Goal: Find specific page/section: Find specific page/section

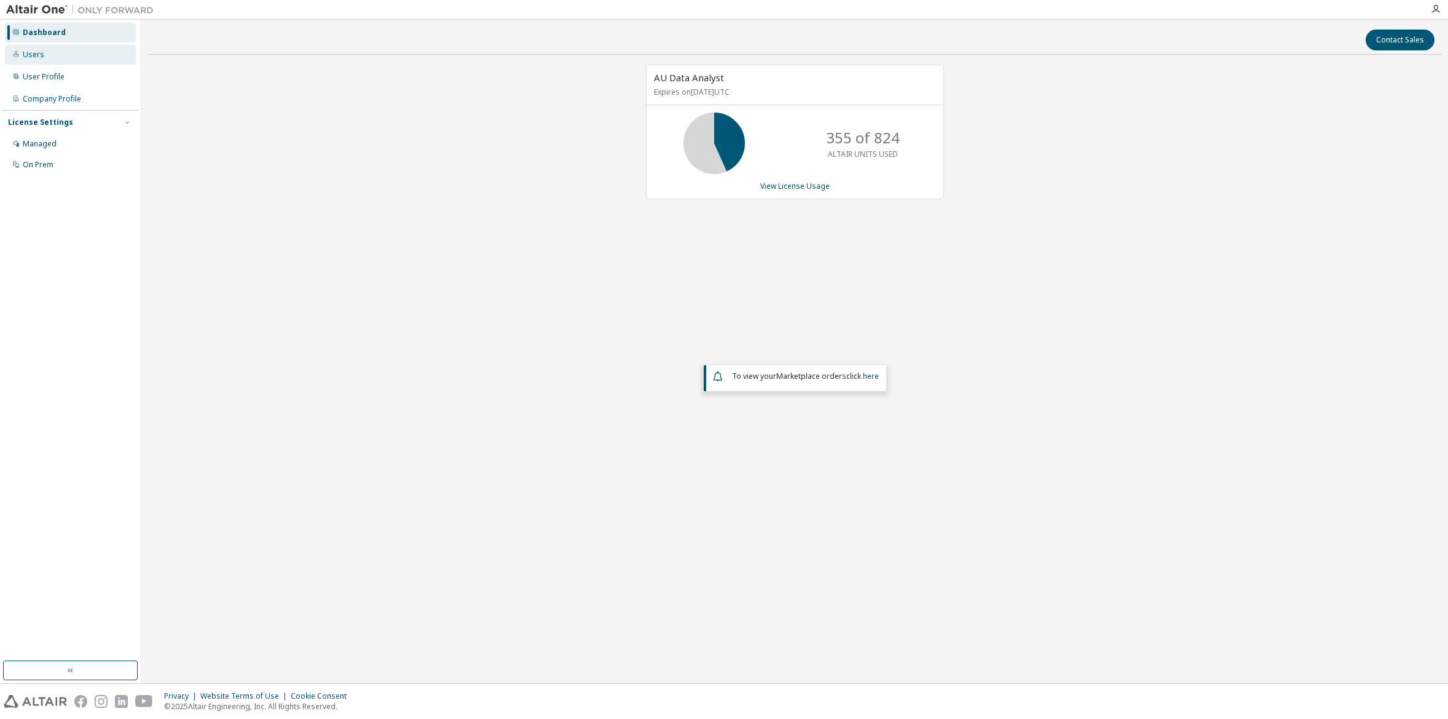
click at [42, 55] on div "Users" at bounding box center [70, 55] width 131 height 20
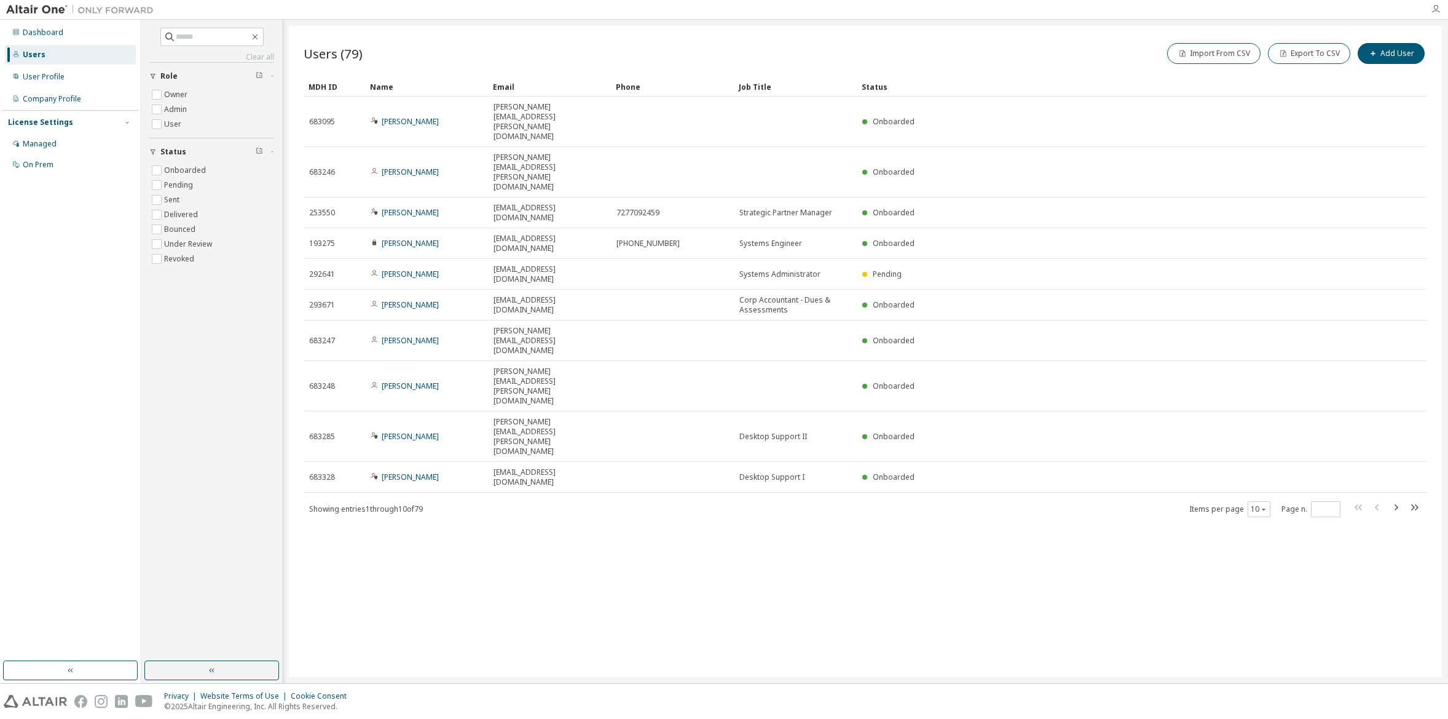
click at [1432, 8] on icon "button" at bounding box center [1436, 9] width 10 height 10
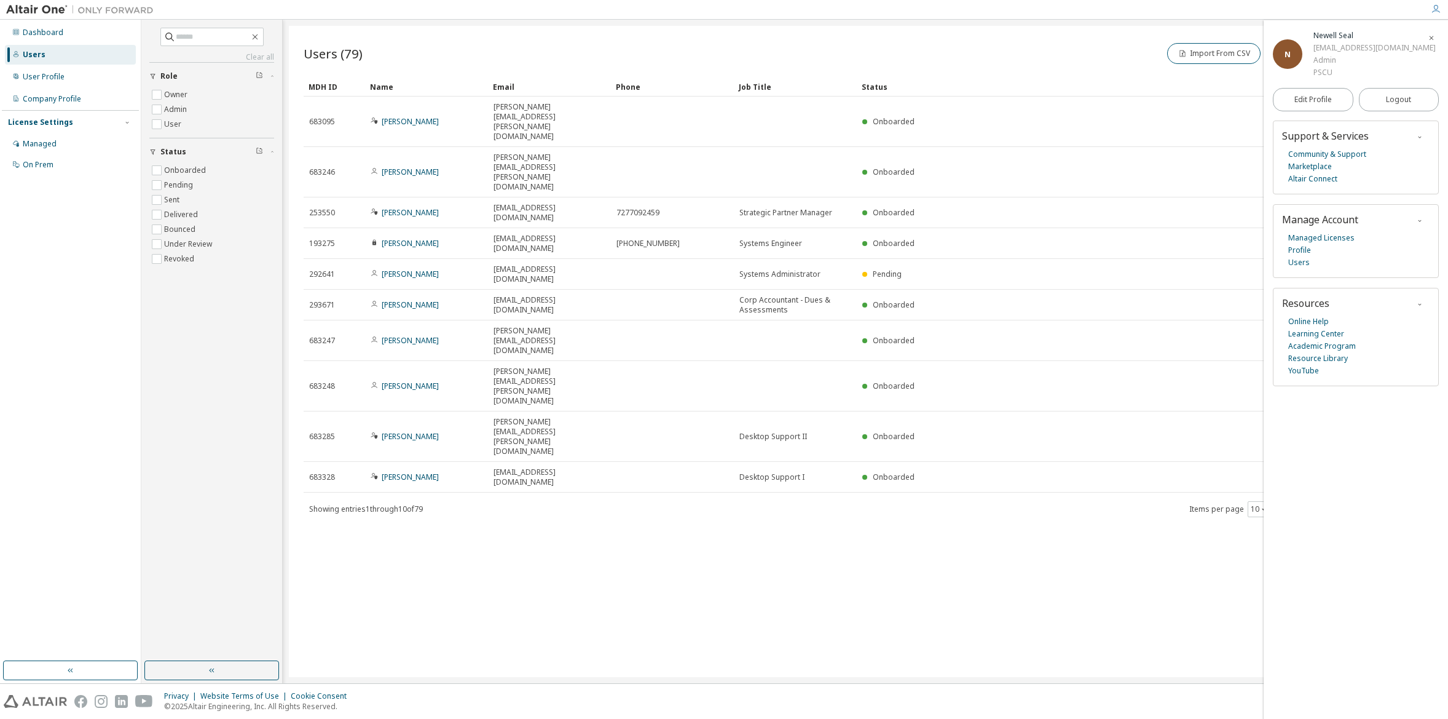
click at [536, 537] on div "Users (79) Import From CSV Export To CSV Add User Clear Load Save Save As Field…" at bounding box center [865, 351] width 1153 height 651
click at [880, 507] on div "Users (79) Import From CSV Export To CSV Add User Clear Load Save Save As Field…" at bounding box center [865, 351] width 1153 height 651
click at [1323, 336] on link "Learning Center" at bounding box center [1316, 334] width 56 height 12
